Goal: Information Seeking & Learning: Check status

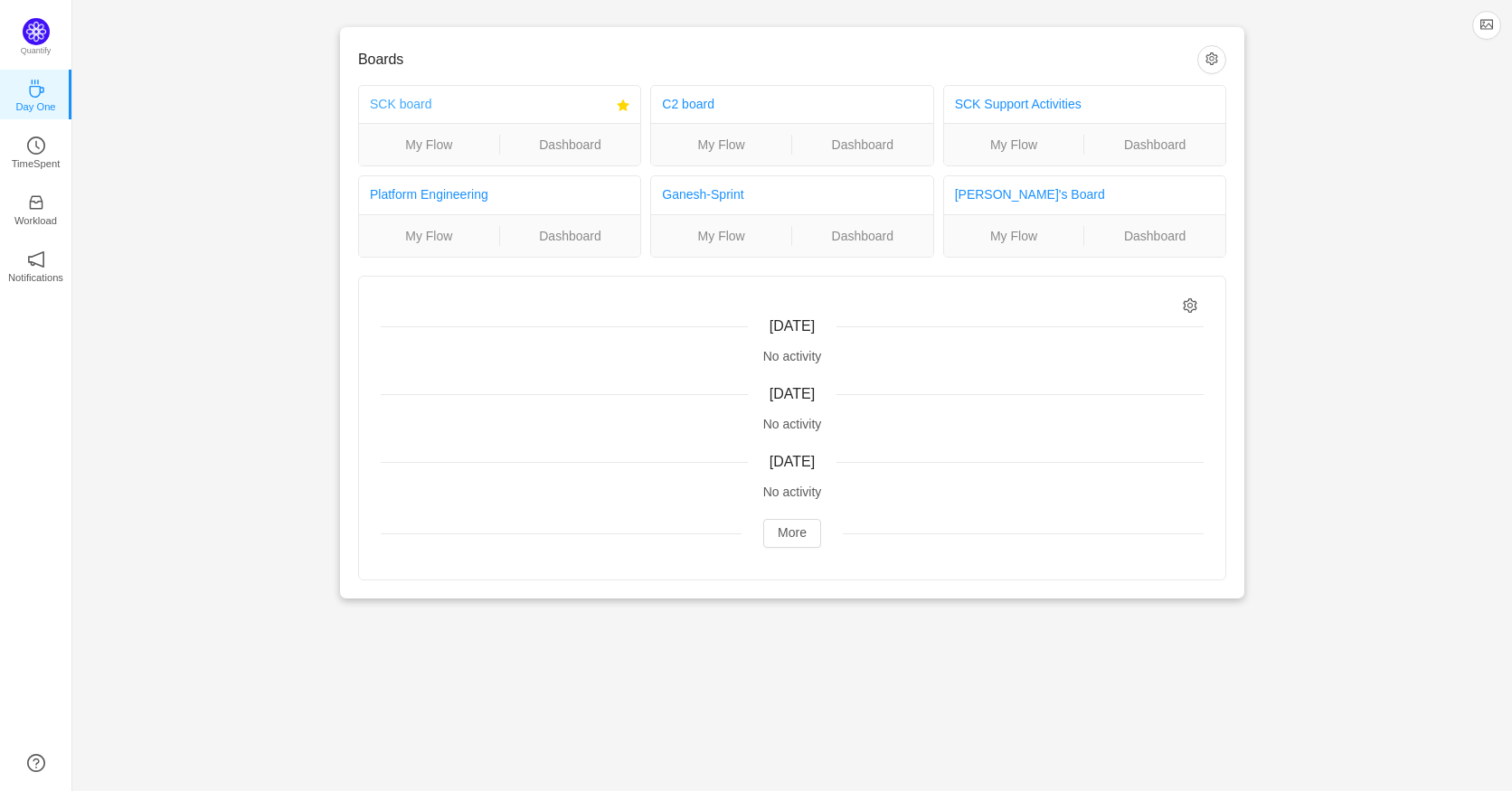
click at [415, 105] on link "SCK board" at bounding box center [400, 104] width 61 height 15
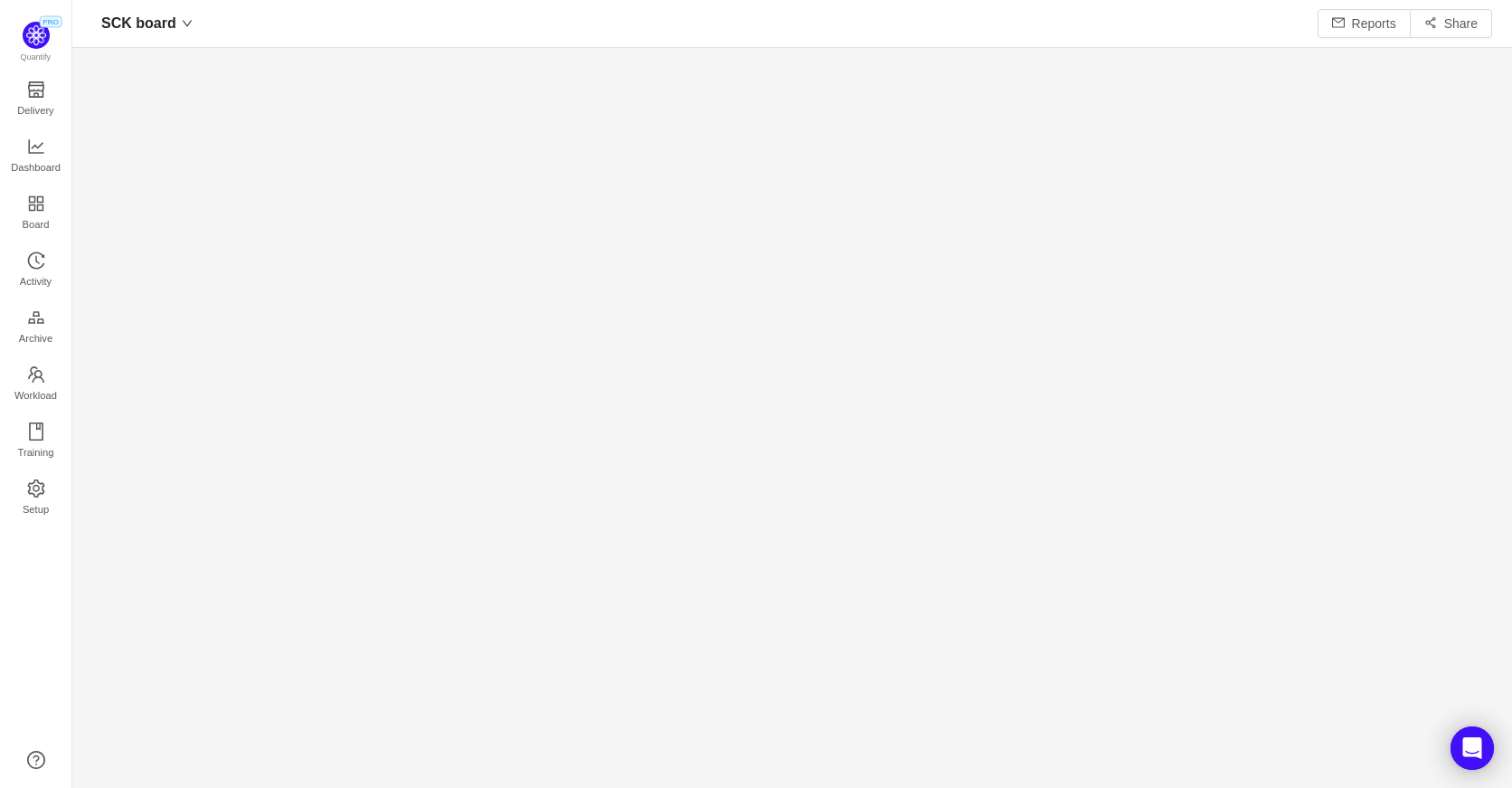
scroll to position [761, 1399]
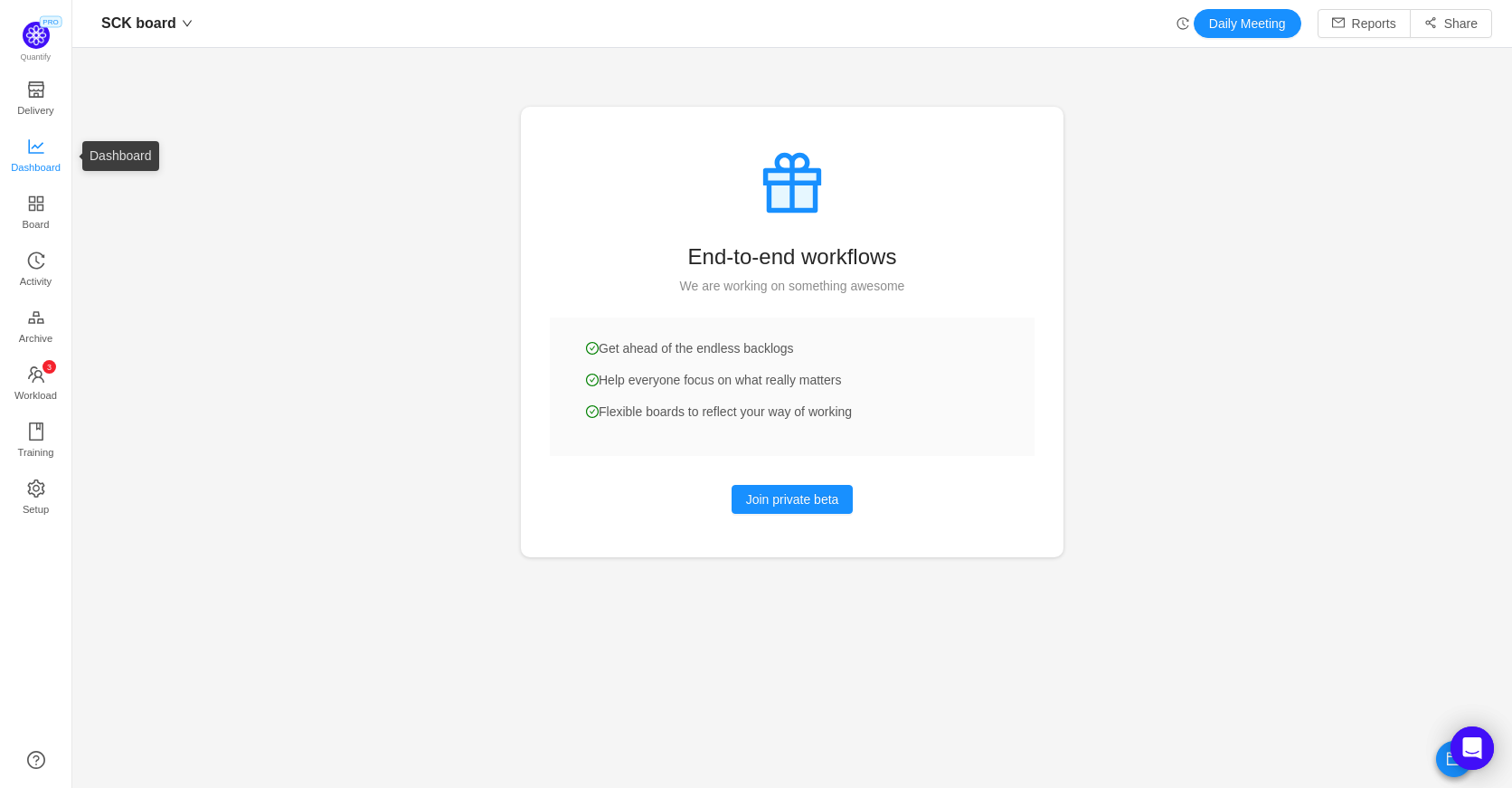
click at [40, 161] on span "Dashboard" at bounding box center [35, 167] width 50 height 36
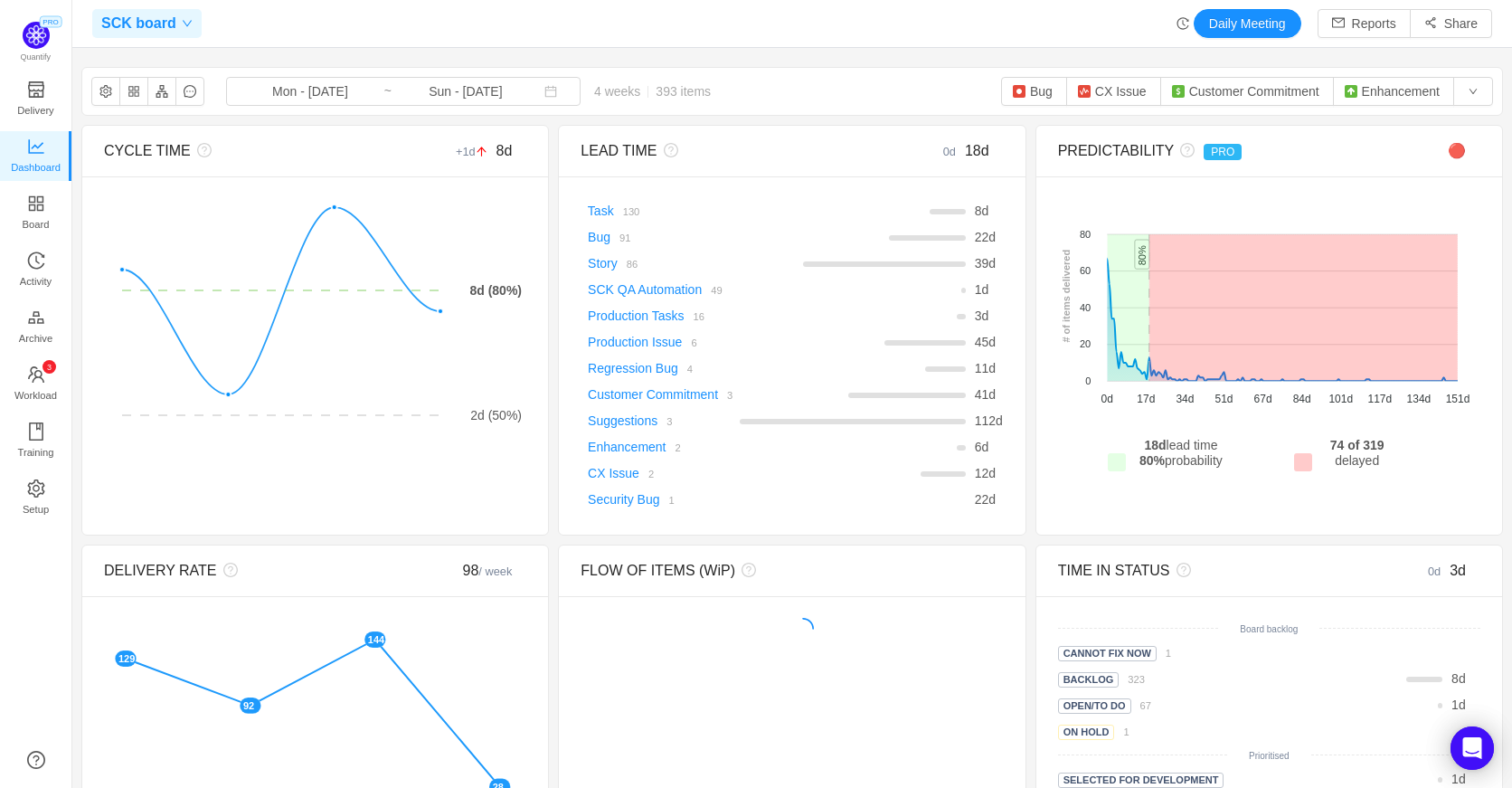
click at [177, 31] on div "SCK board" at bounding box center [147, 23] width 110 height 29
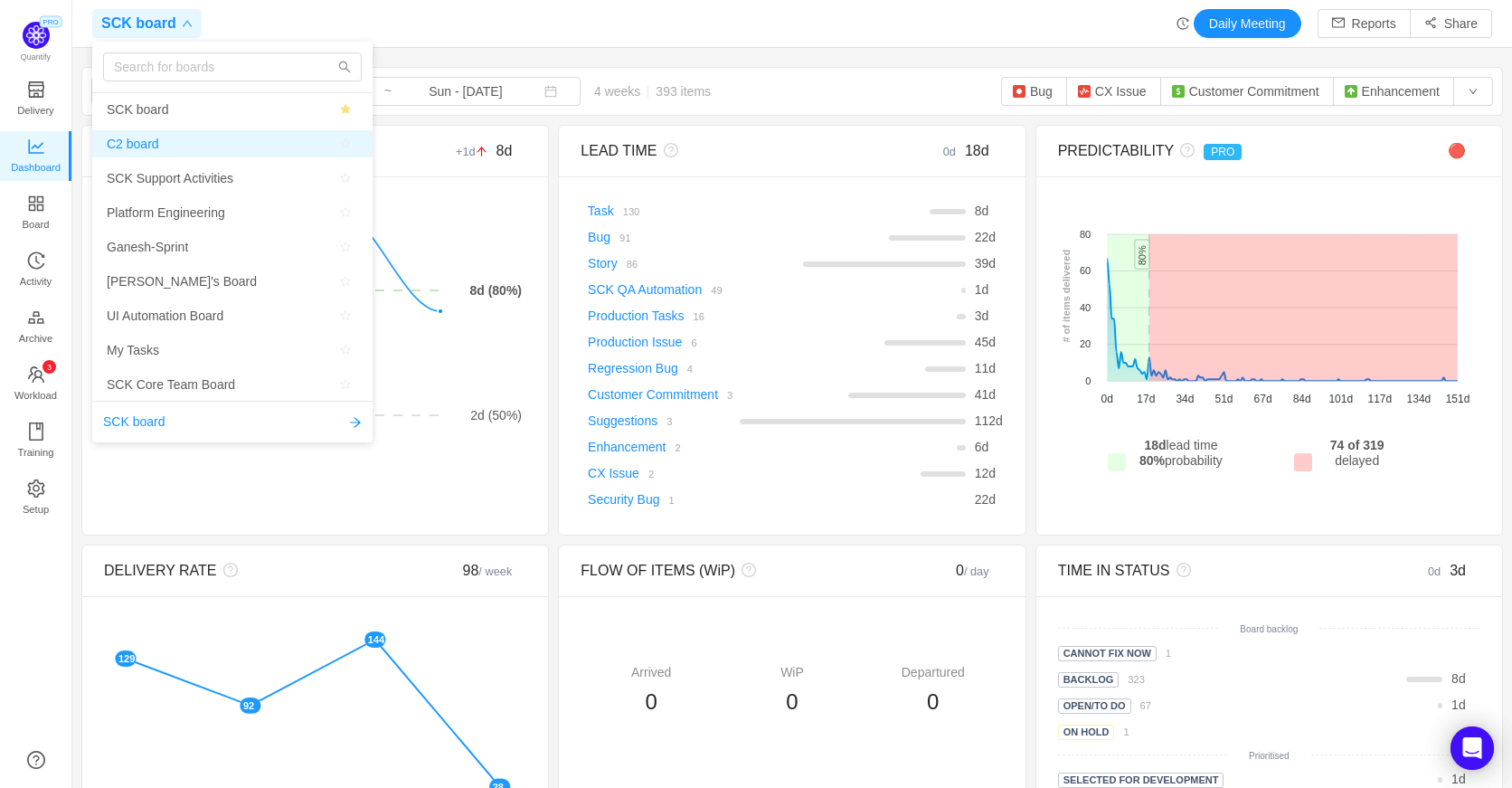
click at [147, 140] on span "C2 board" at bounding box center [133, 144] width 52 height 27
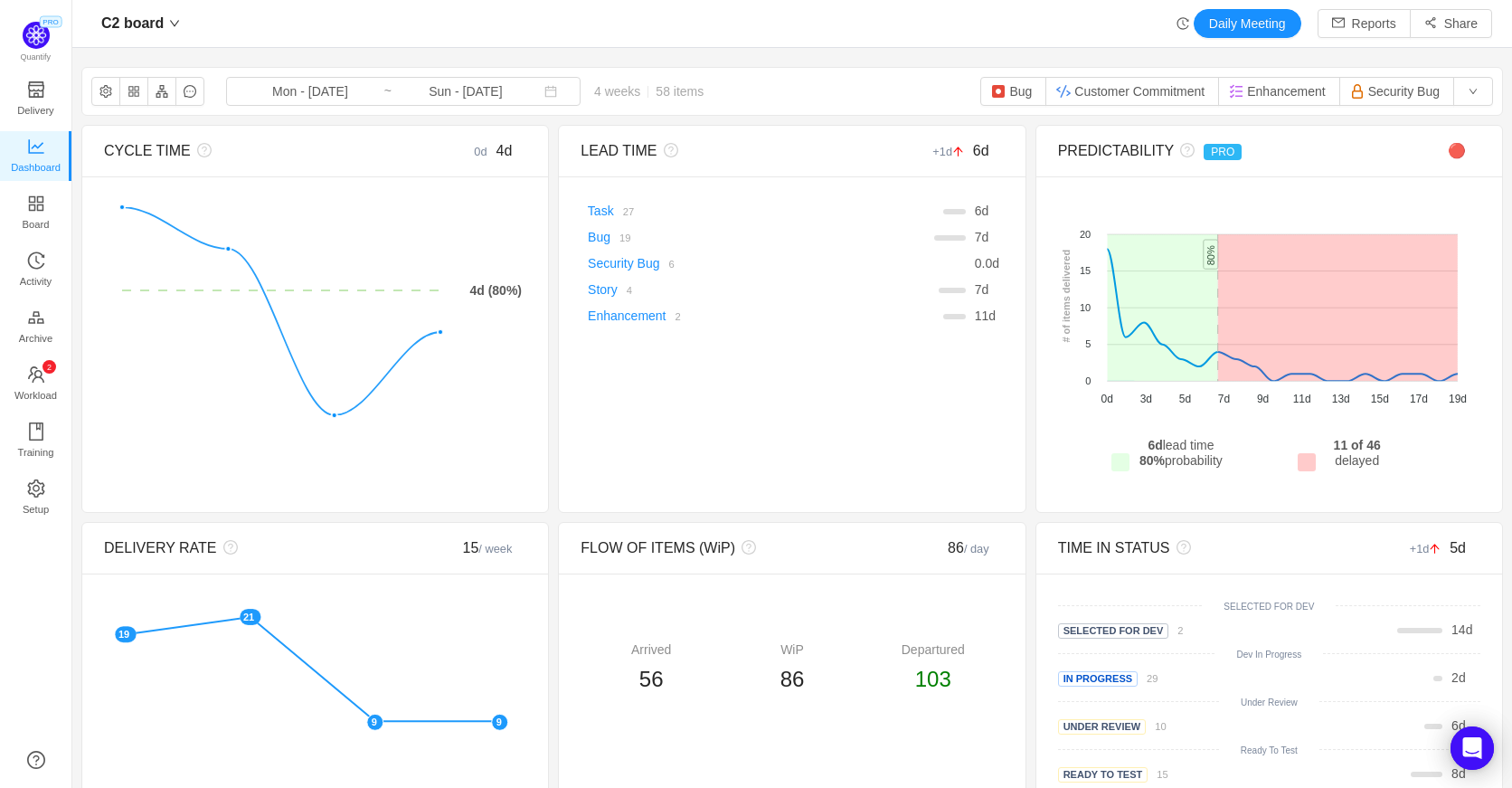
scroll to position [761, 1399]
click at [174, 28] on icon "icon: down" at bounding box center [174, 23] width 11 height 11
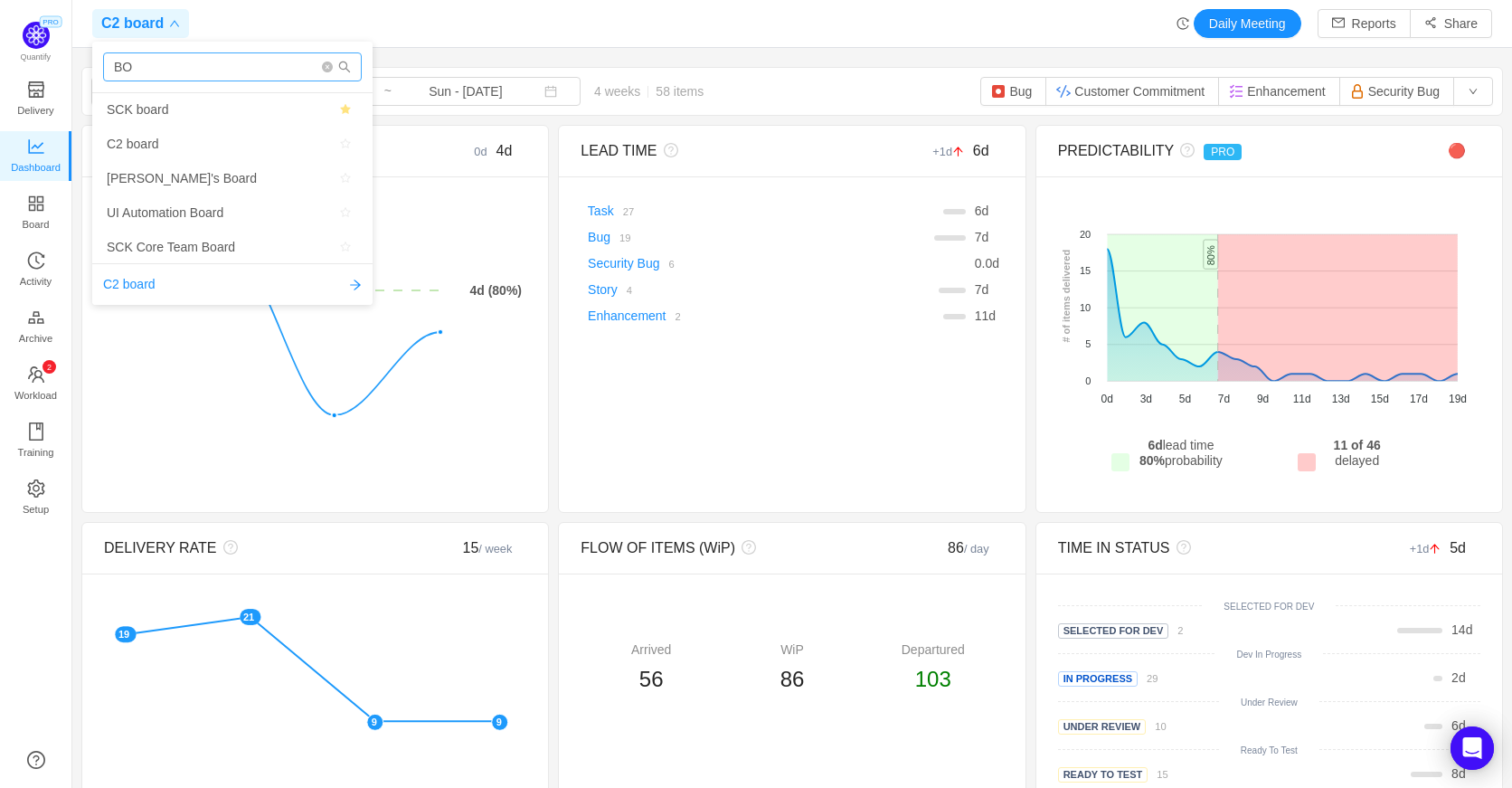
type input "B"
type input "Messaging"
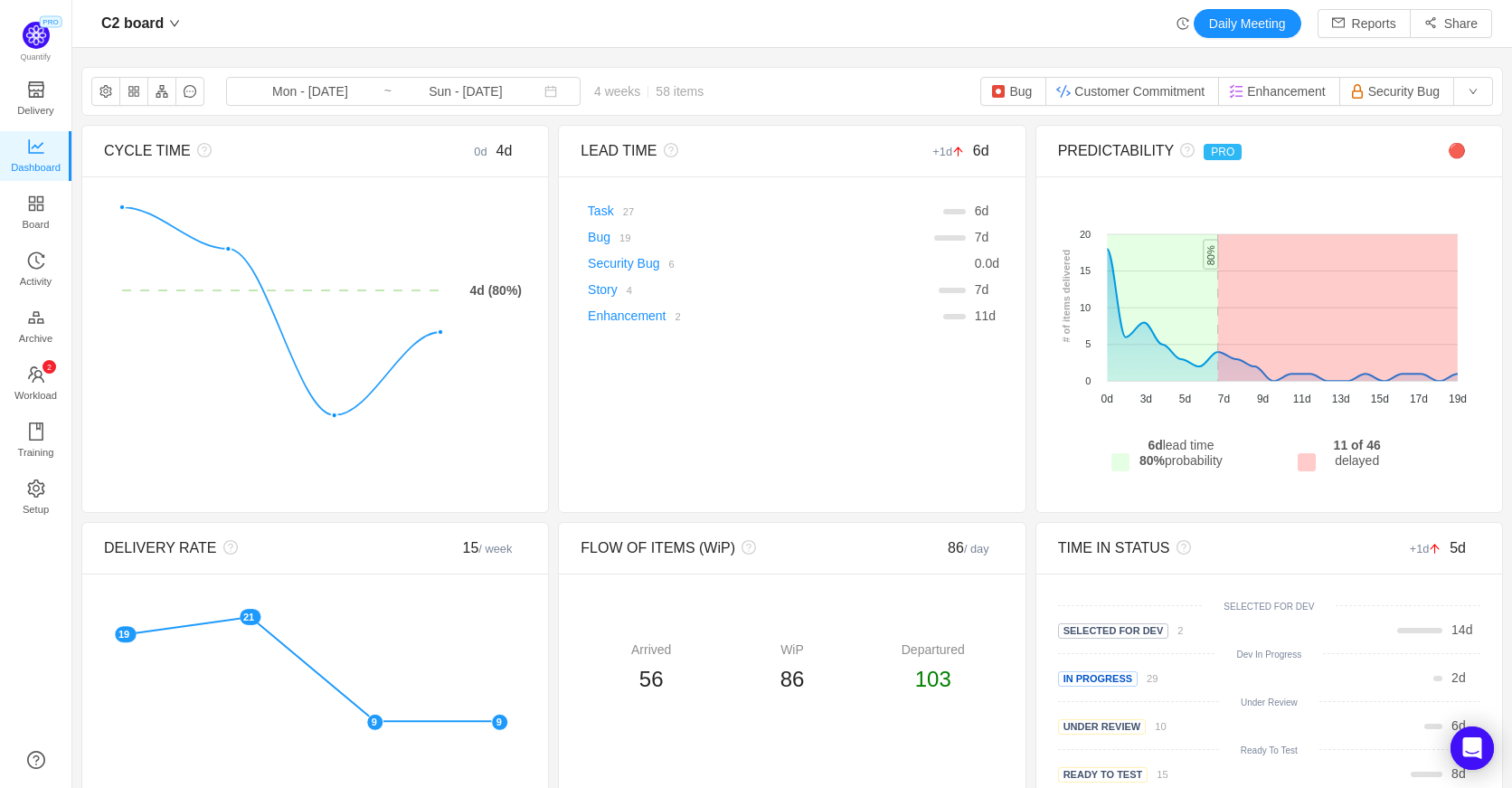
click at [525, 46] on div "C2 board Daily Meeting Reports Share" at bounding box center [792, 23] width 1440 height 48
click at [362, 93] on input "Mon - Sep 01, 2025" at bounding box center [310, 91] width 147 height 19
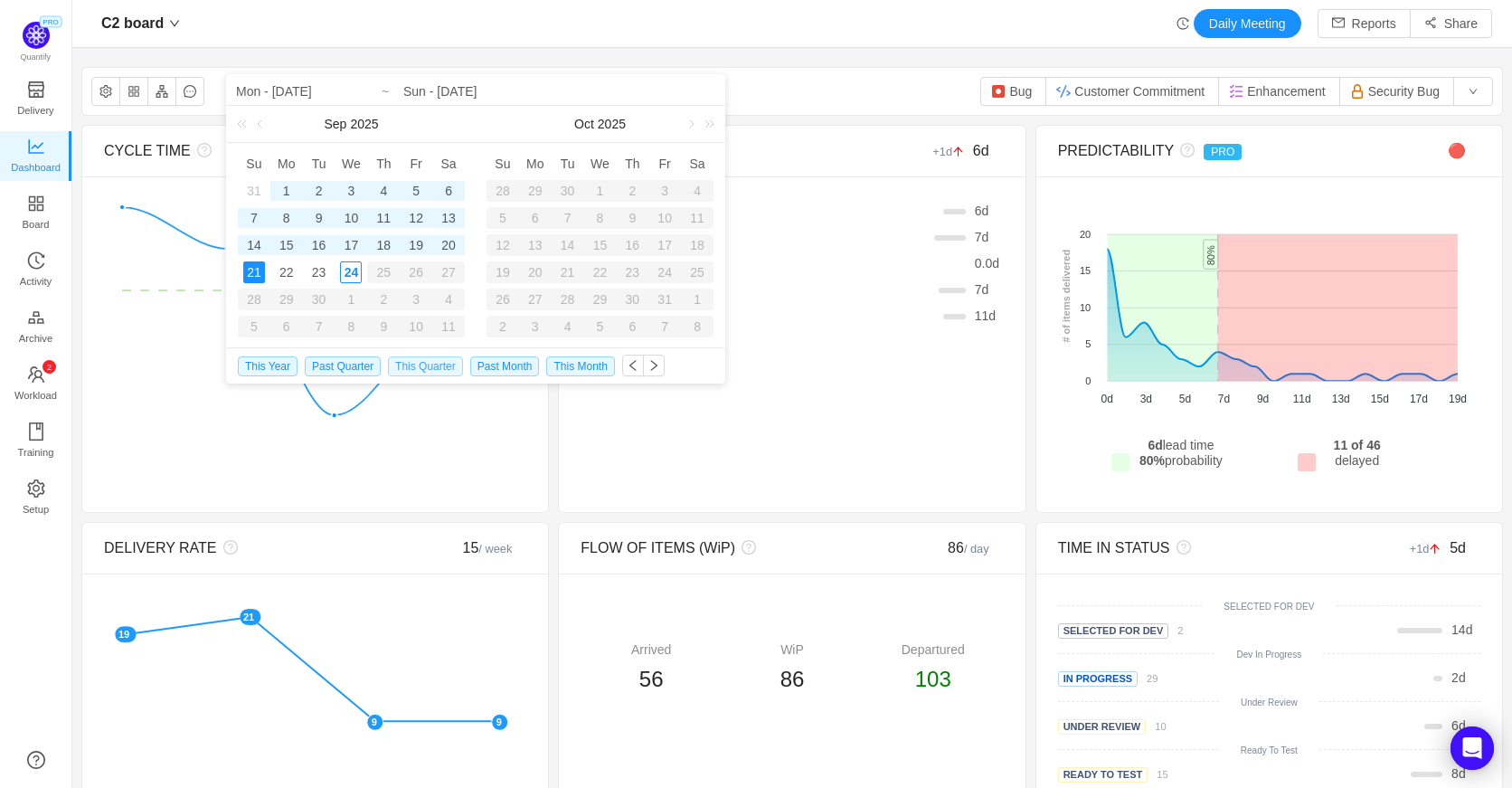
click at [408, 363] on span "This Quarter" at bounding box center [425, 366] width 75 height 19
type input "Tue - Jul 01, 2025"
type input "Sun - Sep 21, 2025"
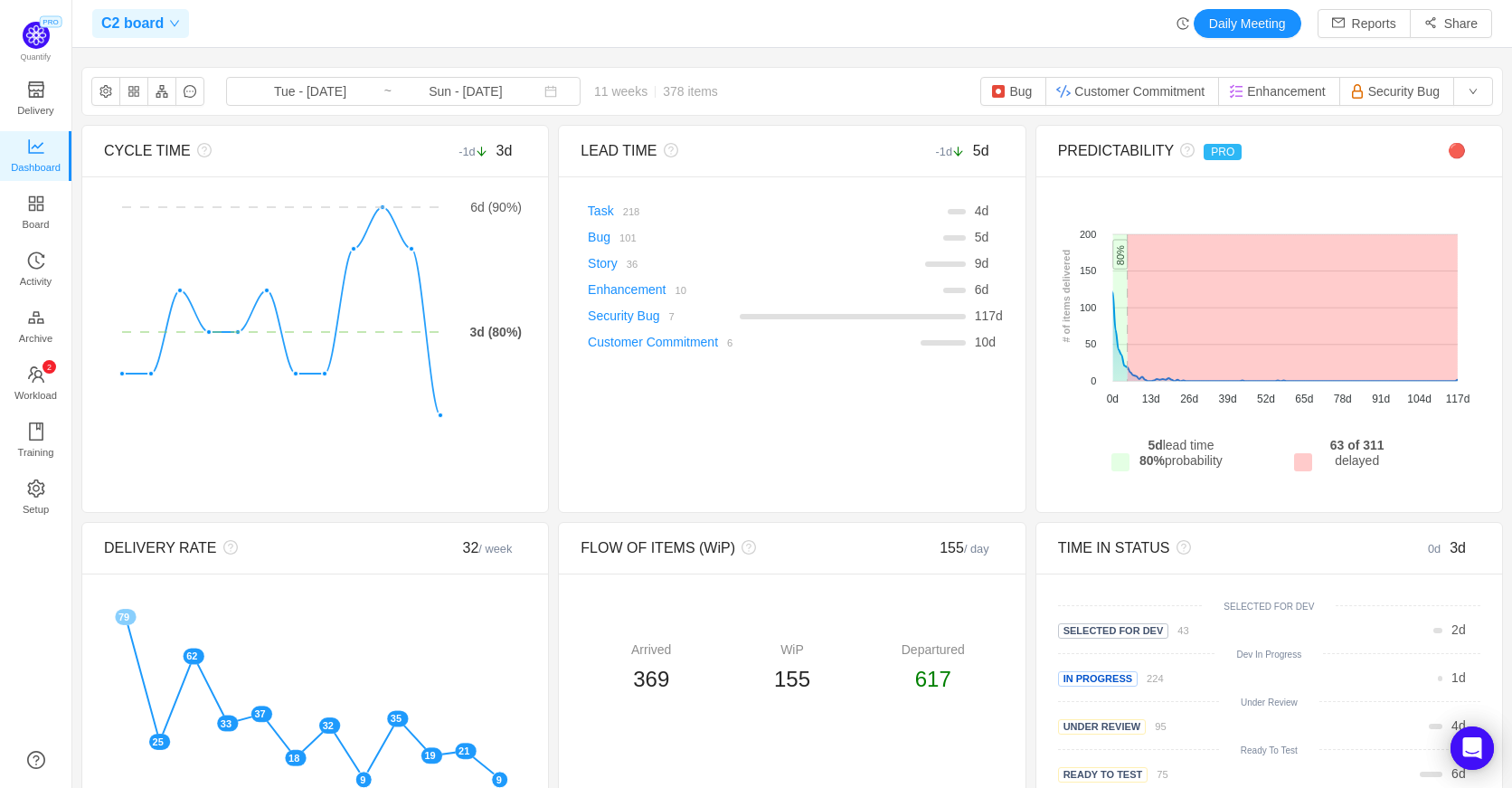
click at [150, 24] on span "C2 board" at bounding box center [132, 23] width 62 height 29
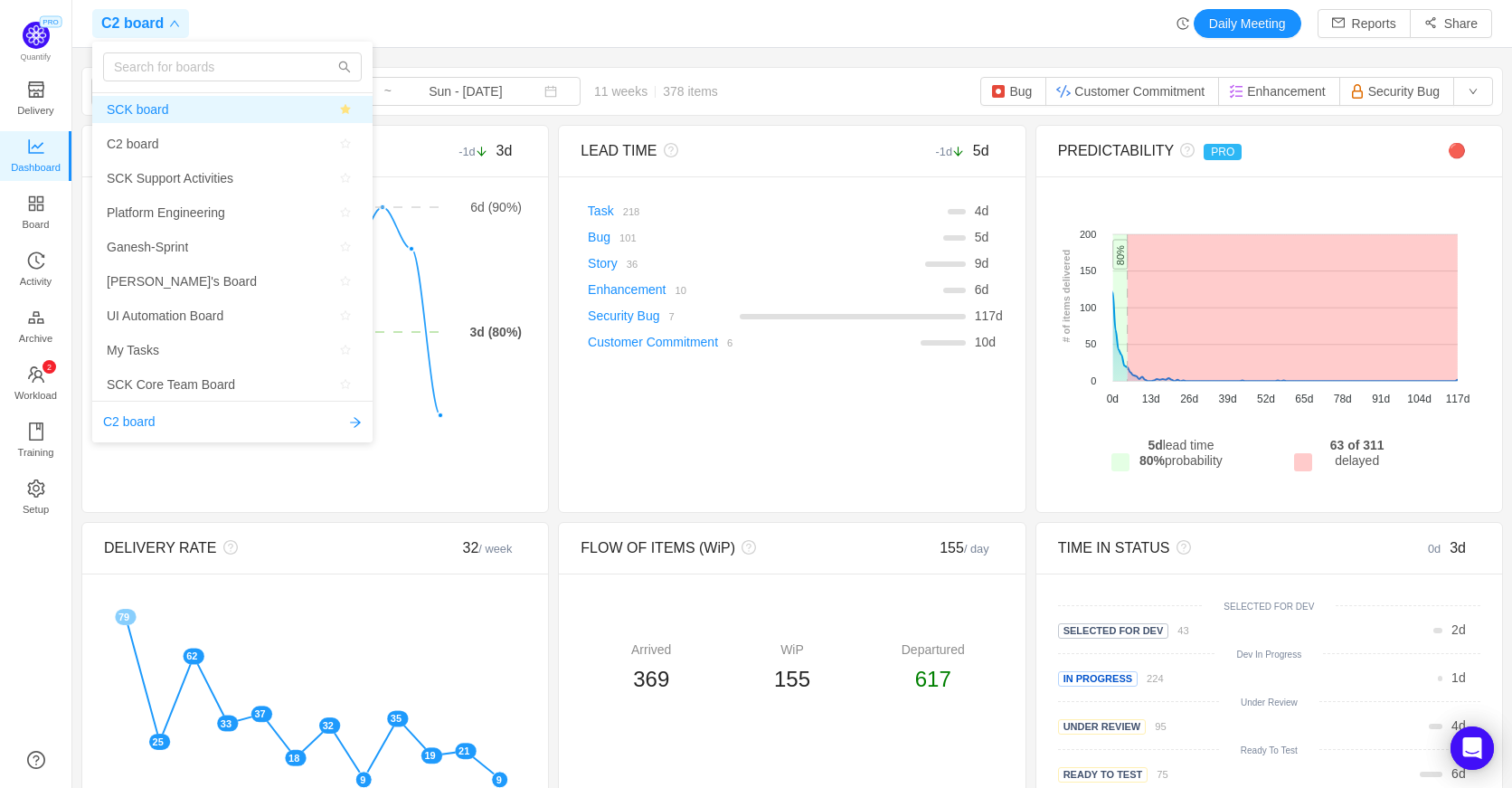
click at [144, 120] on span "SCK board" at bounding box center [137, 110] width 61 height 27
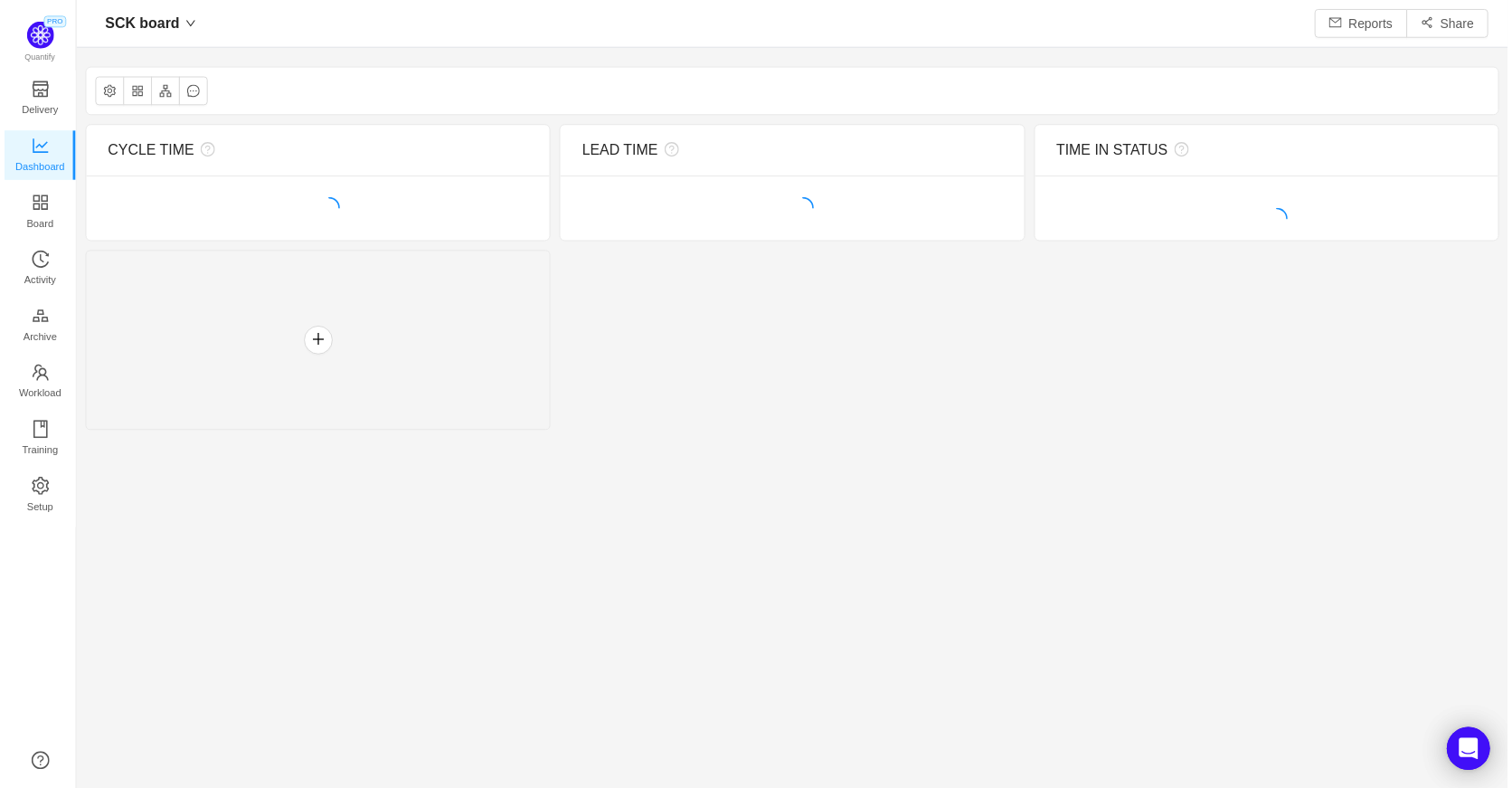
scroll to position [761, 1399]
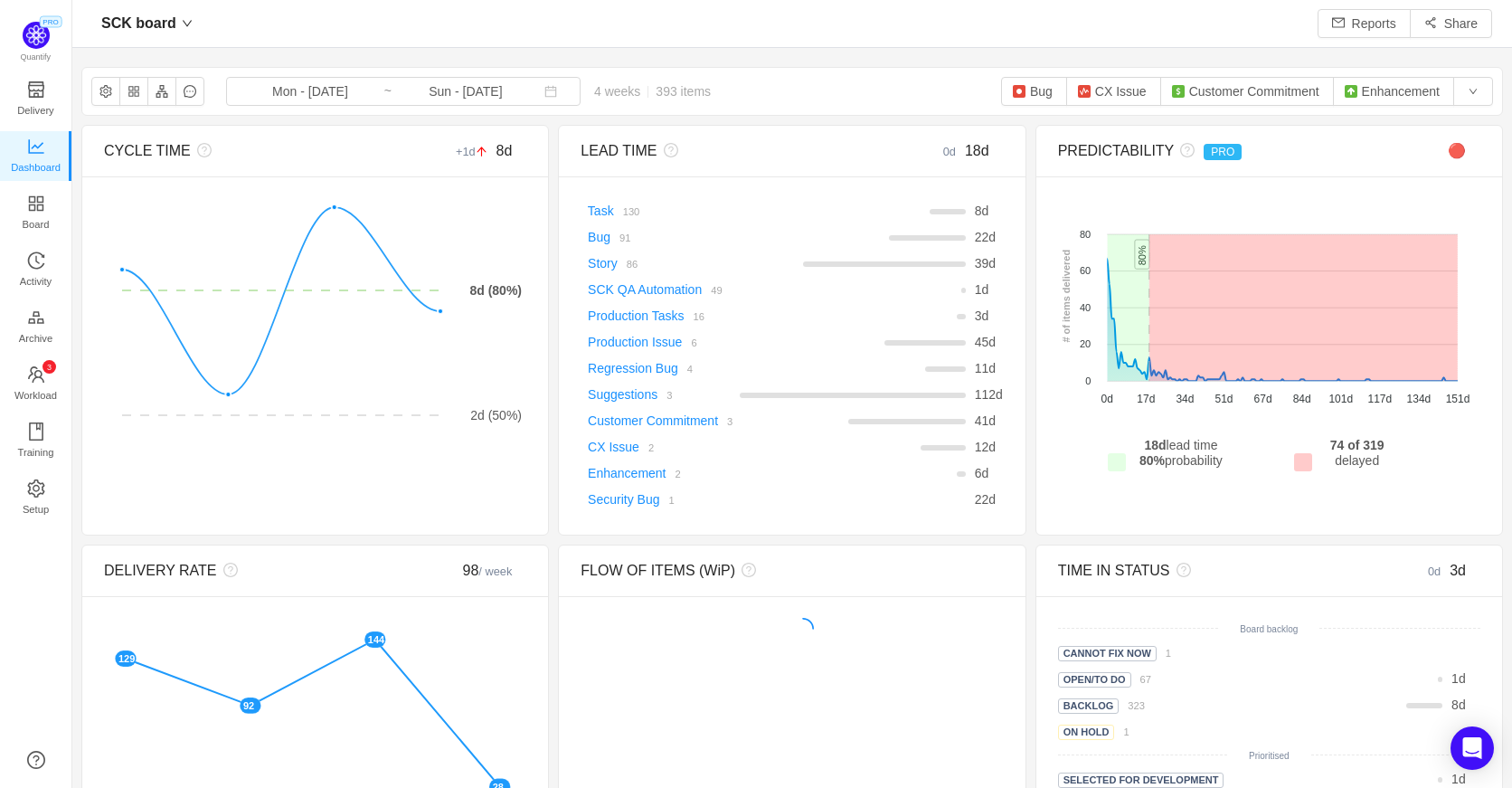
click at [335, 106] on div "SCK board Mon - Sep 01, 2025 ~ Sun - Sep 28, 2025 4 weeks 393 items Bug CX Issu…" at bounding box center [792, 91] width 1420 height 47
click at [373, 91] on span "Mon - Sep 01, 2025 ~ Sun - Sep 28, 2025" at bounding box center [403, 91] width 354 height 29
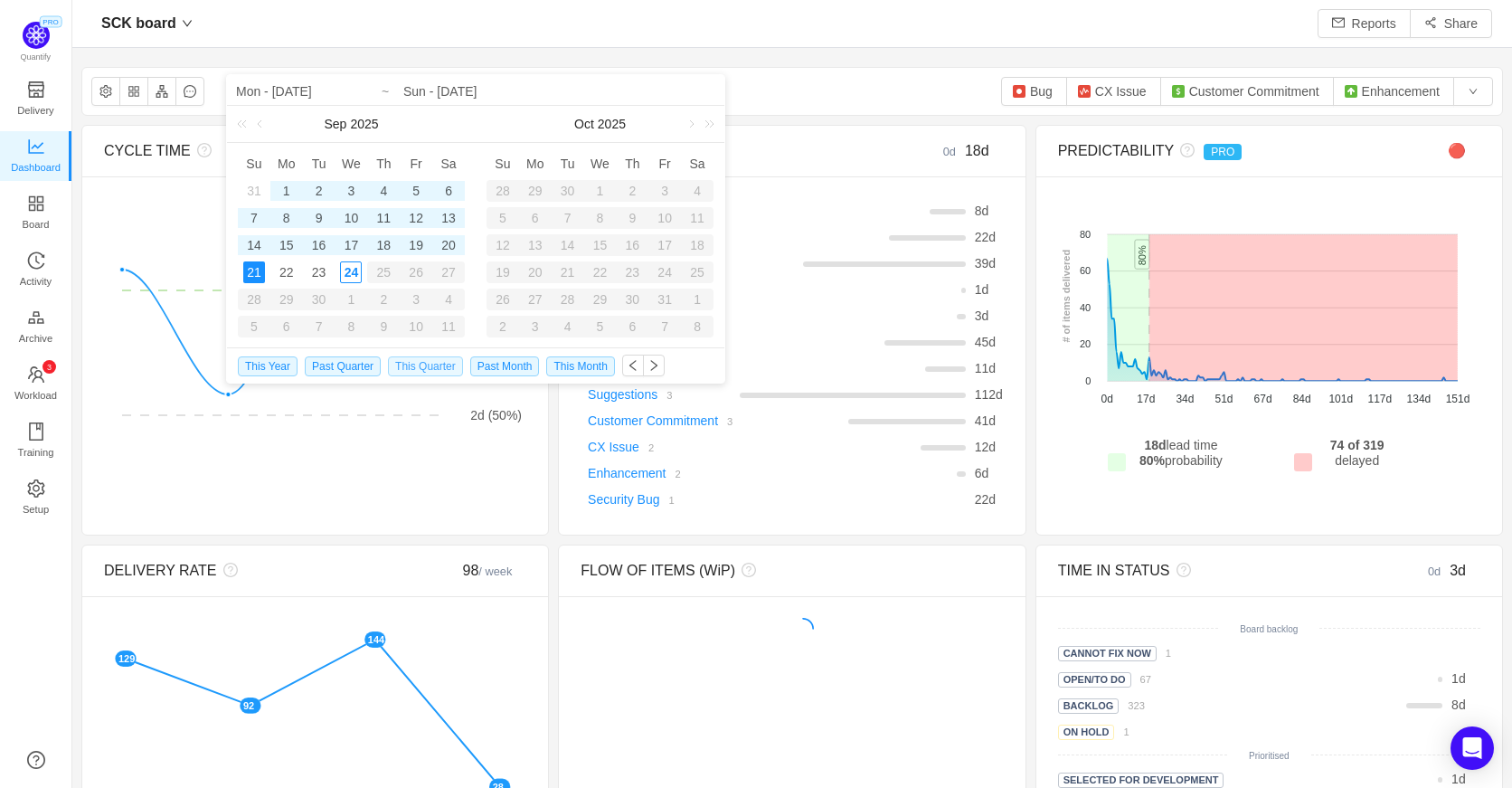
click at [414, 365] on span "This Quarter" at bounding box center [425, 366] width 75 height 19
type input "Tue - Jul 01, 2025"
type input "Sun - Sep 21, 2025"
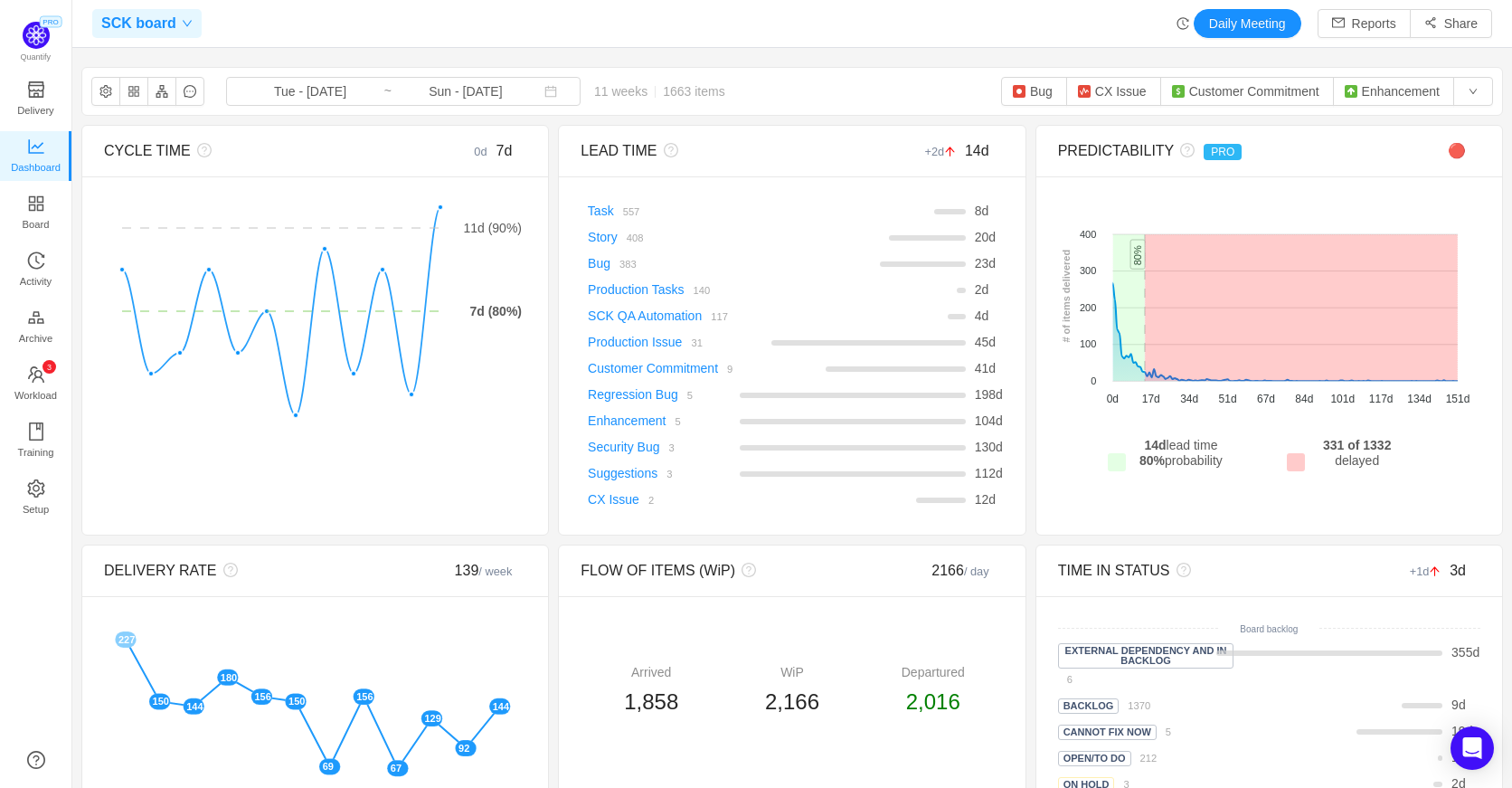
click at [162, 23] on span "SCK board" at bounding box center [138, 23] width 75 height 29
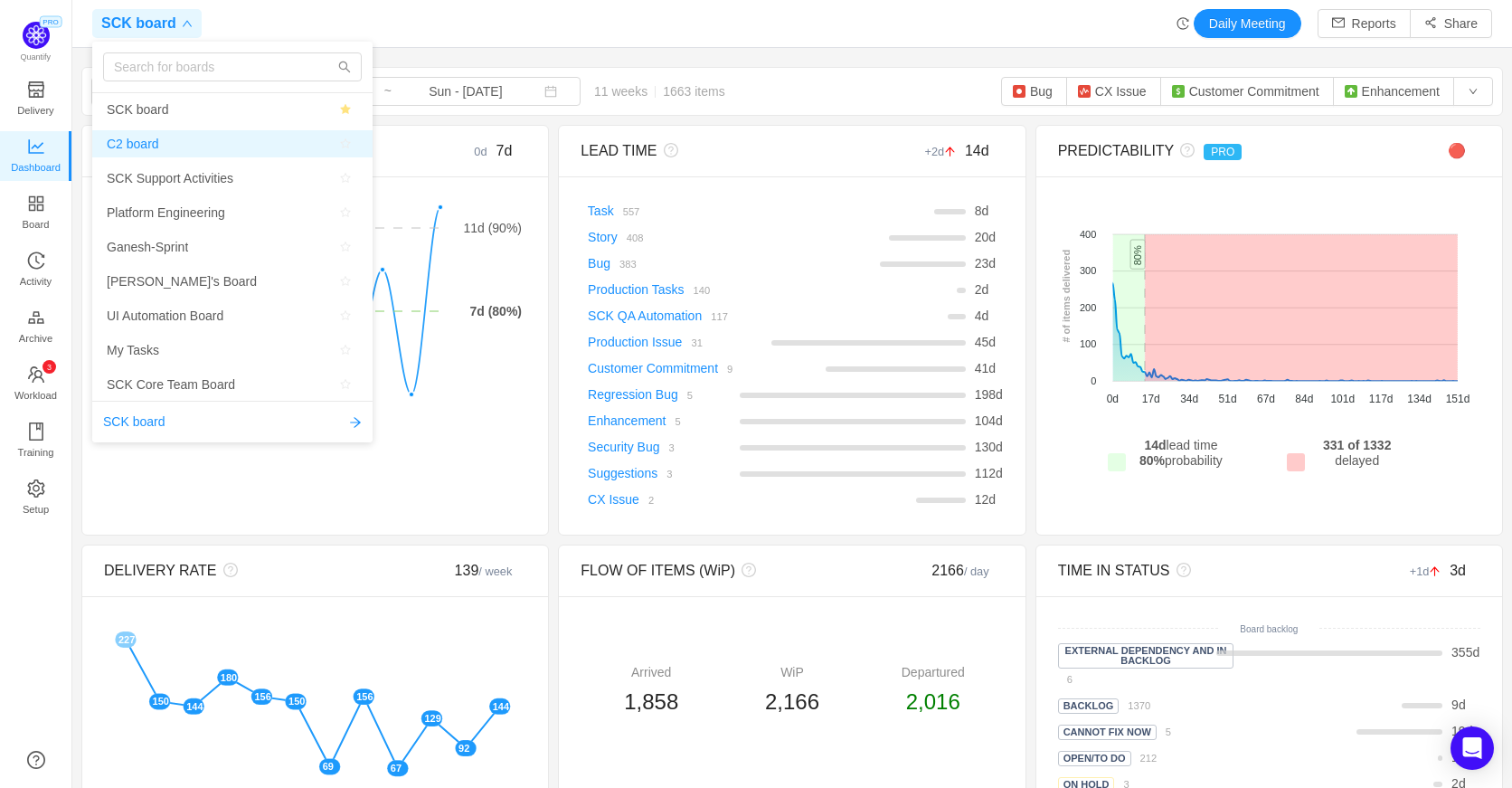
click at [138, 144] on span "C2 board" at bounding box center [133, 144] width 52 height 27
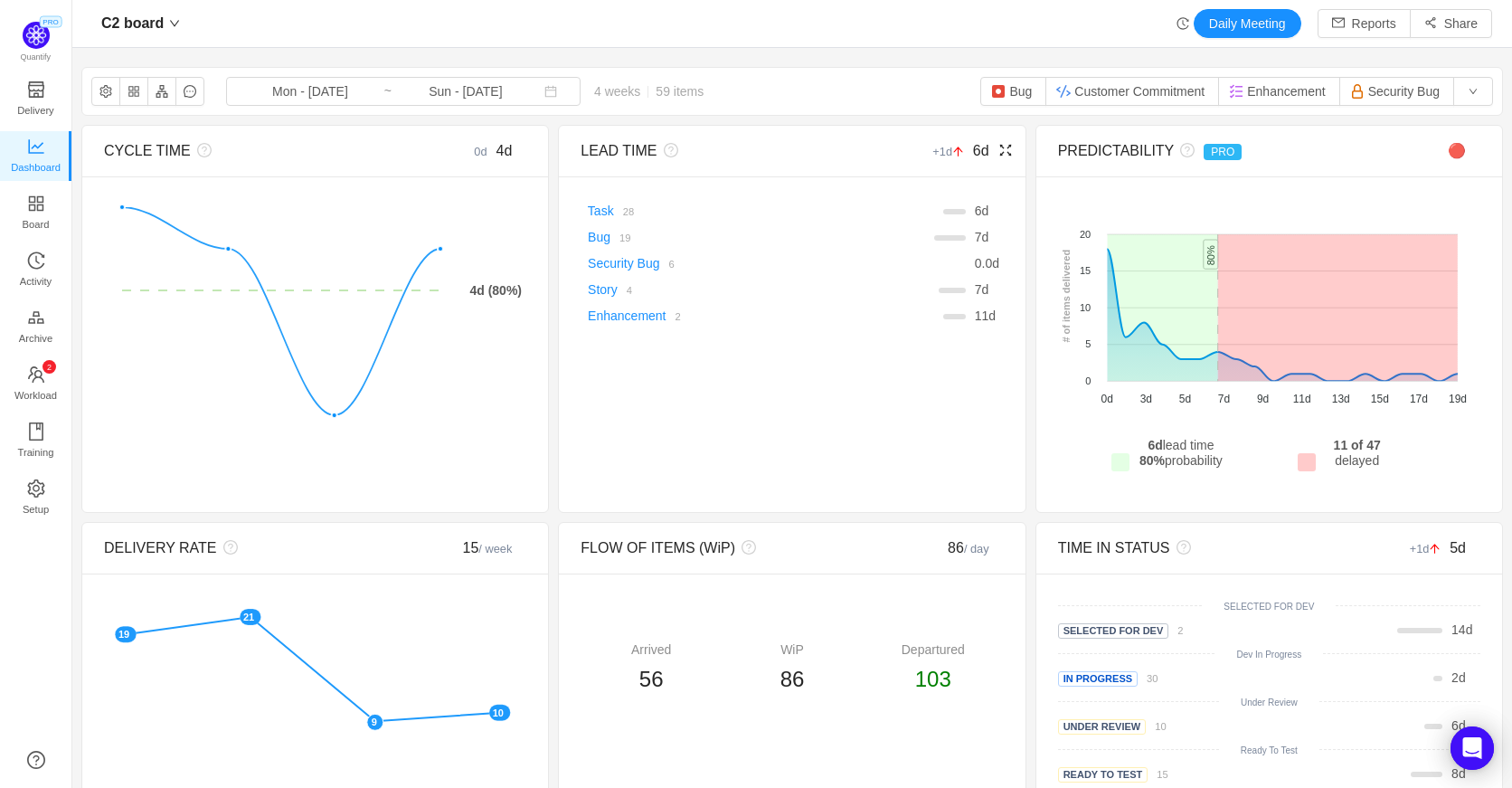
click at [602, 154] on span "LEAD TIME" at bounding box center [619, 151] width 76 height 16
